Goal: Task Accomplishment & Management: Use online tool/utility

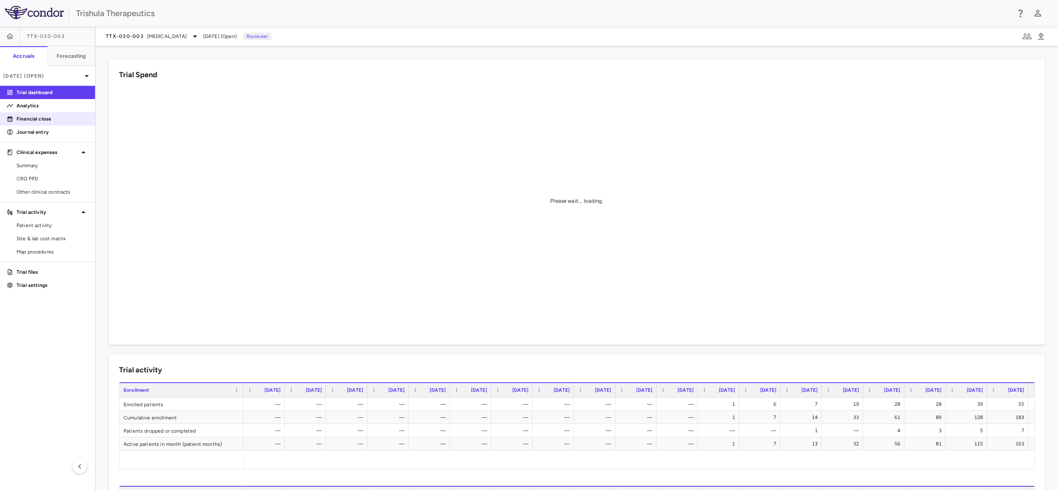
click at [55, 121] on p "Financial close" at bounding box center [53, 118] width 72 height 7
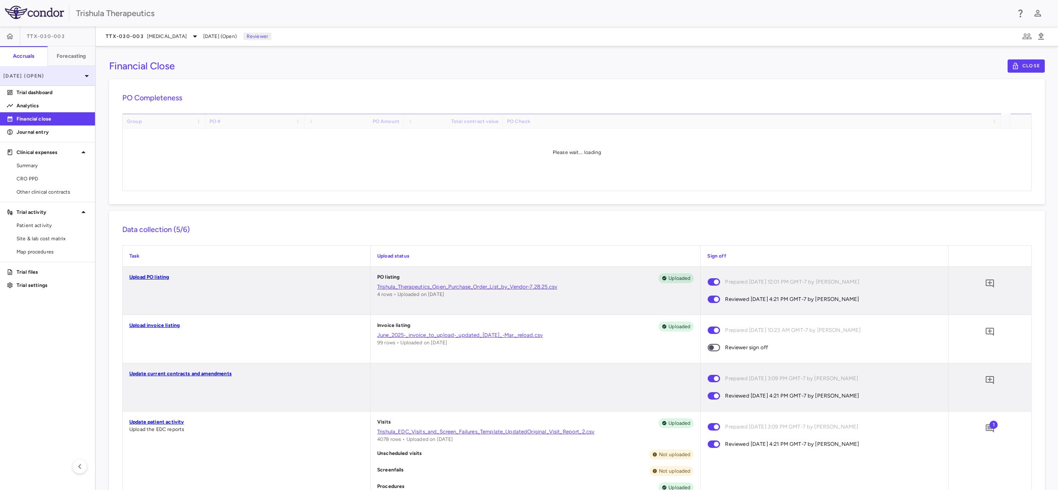
click at [85, 76] on icon at bounding box center [87, 76] width 10 height 10
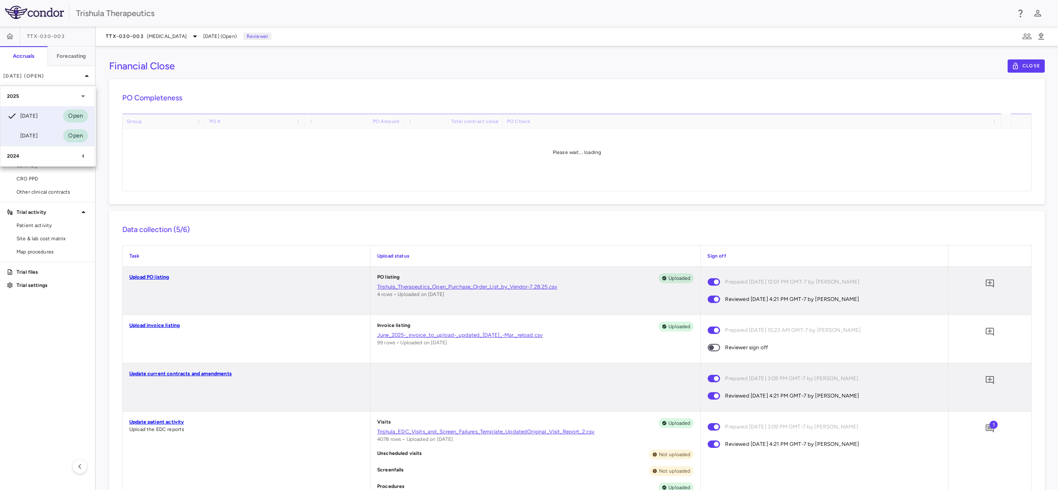
click at [50, 130] on div "[DATE] Open" at bounding box center [47, 136] width 94 height 20
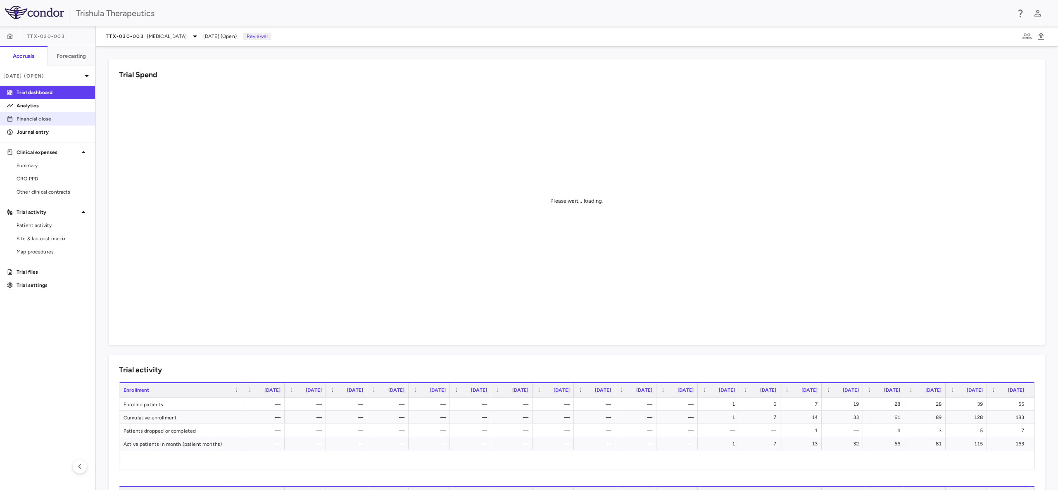
click at [36, 118] on p "Financial close" at bounding box center [53, 118] width 72 height 7
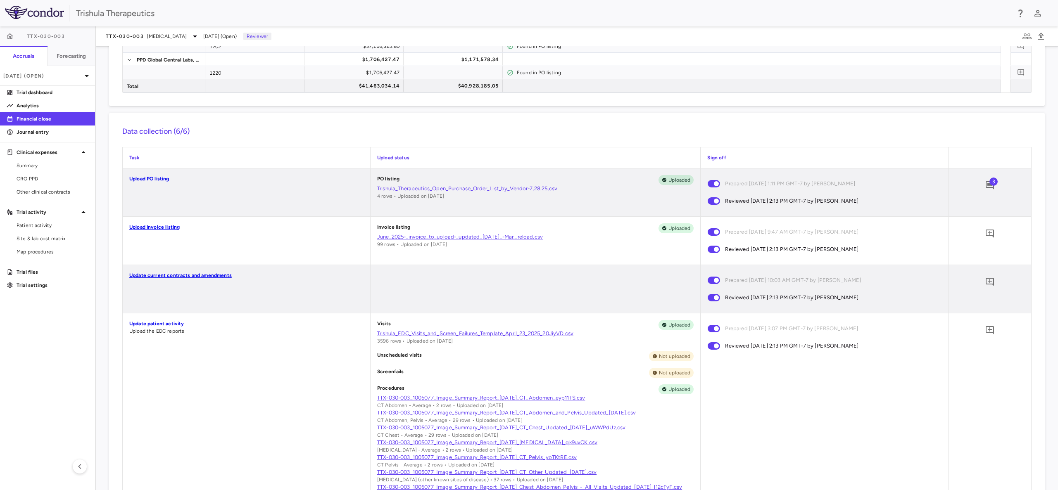
scroll to position [124, 0]
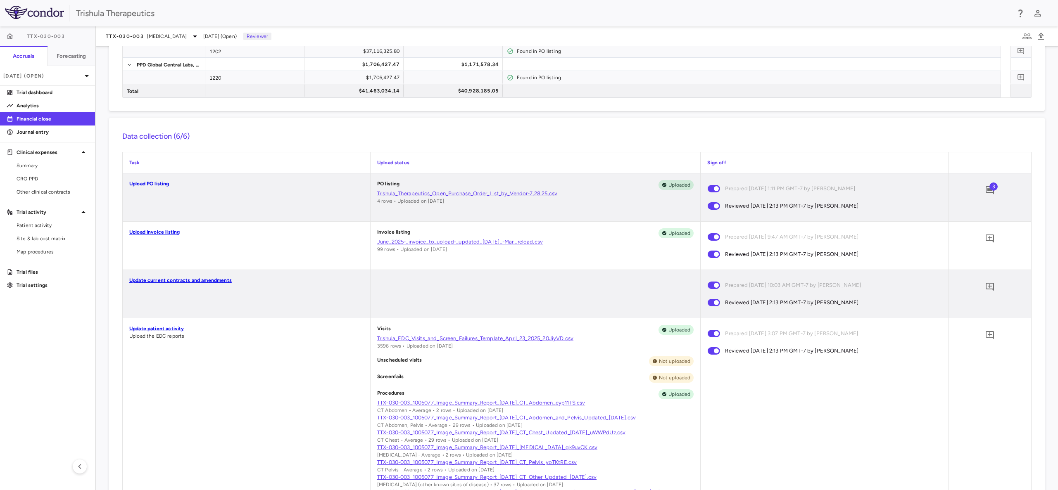
click at [470, 240] on link "June_2025-_invoice_to_upload-_updated_[DATE]_-Mar._reload.csv" at bounding box center [535, 241] width 317 height 7
